Goal: Find specific page/section: Find specific page/section

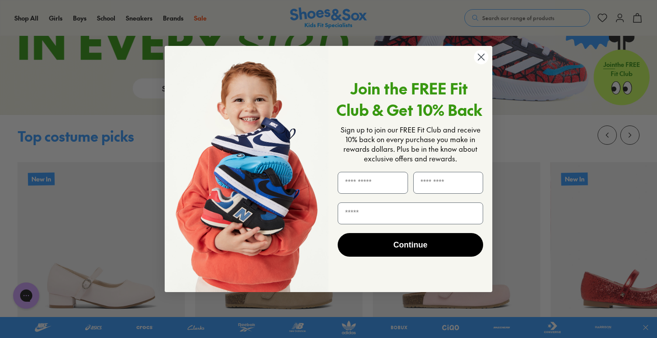
scroll to position [907, 0]
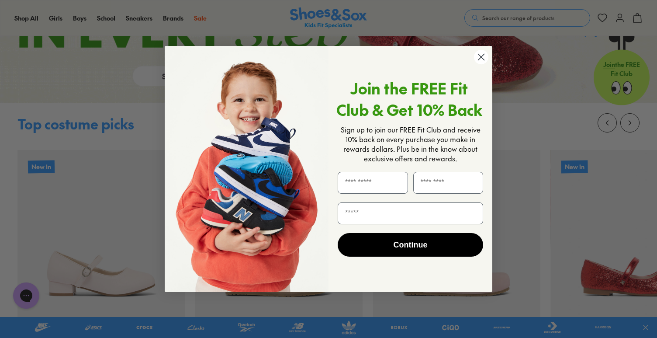
click at [481, 53] on circle "Close dialog" at bounding box center [481, 57] width 14 height 14
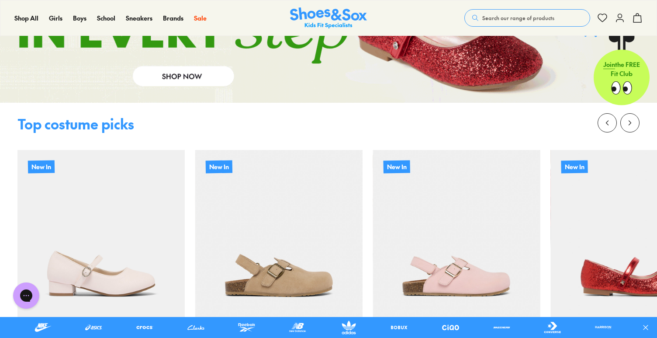
click at [542, 136] on div at bounding box center [328, 131] width 622 height 37
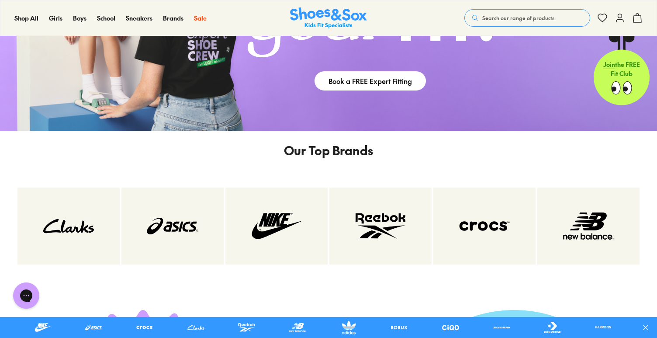
scroll to position [1444, 0]
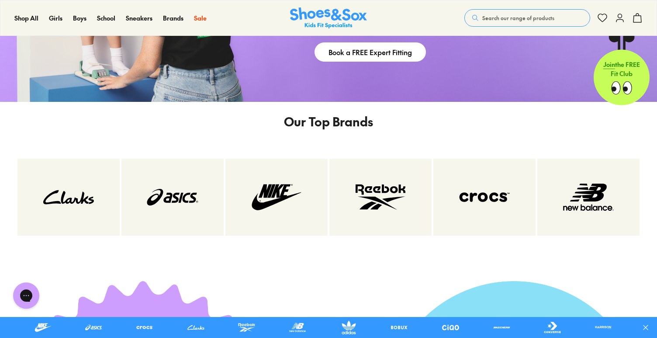
click at [536, 169] on div at bounding box center [328, 197] width 643 height 112
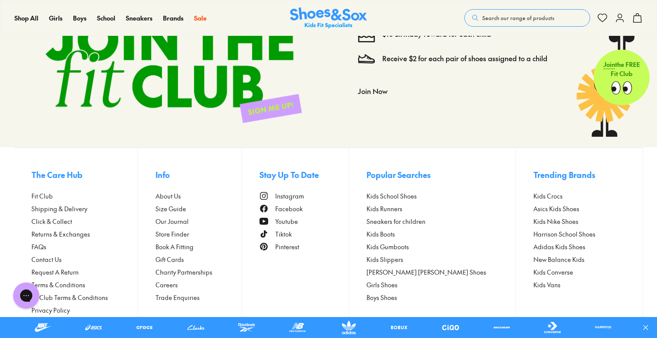
scroll to position [2456, 0]
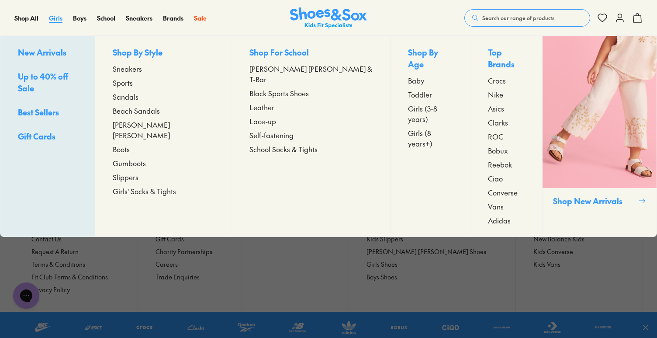
click at [56, 18] on span "Girls" at bounding box center [56, 18] width 14 height 9
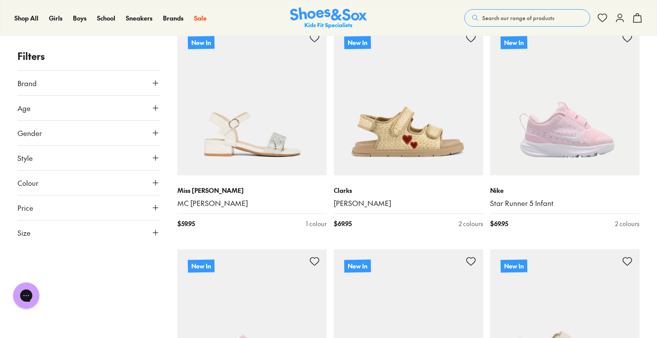
scroll to position [3069, 0]
